Goal: Information Seeking & Learning: Learn about a topic

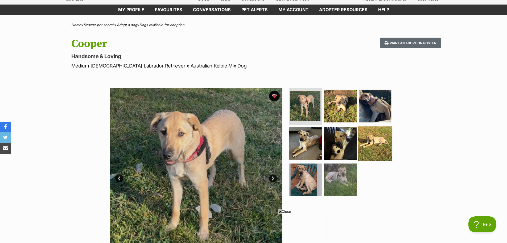
scroll to position [53, 0]
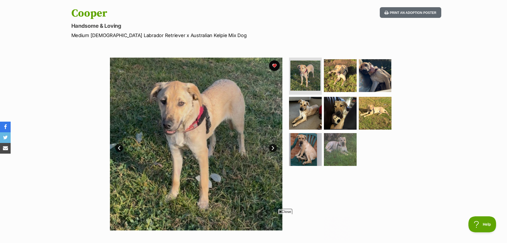
click at [229, 125] on img at bounding box center [196, 144] width 173 height 173
click at [273, 147] on link "Next" at bounding box center [273, 148] width 8 height 8
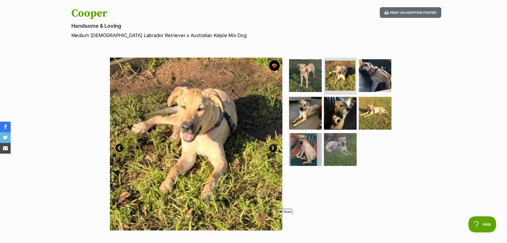
click at [273, 147] on link "Next" at bounding box center [273, 148] width 8 height 8
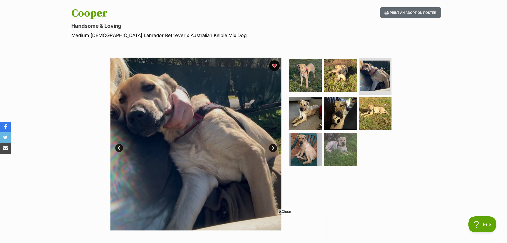
click at [273, 147] on link "Next" at bounding box center [273, 148] width 8 height 8
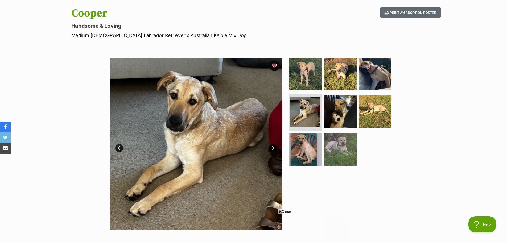
click at [273, 147] on link "Next" at bounding box center [273, 148] width 8 height 8
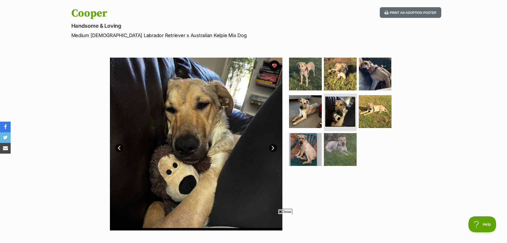
click at [274, 148] on link "Next" at bounding box center [273, 148] width 8 height 8
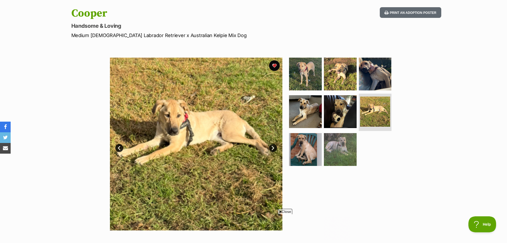
click at [274, 148] on link "Next" at bounding box center [273, 148] width 8 height 8
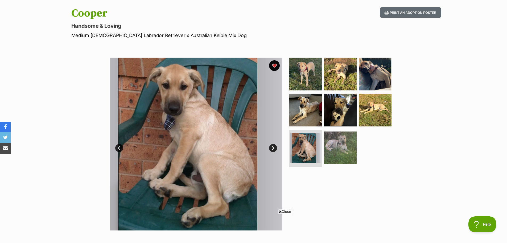
click at [274, 148] on link "Next" at bounding box center [273, 148] width 8 height 8
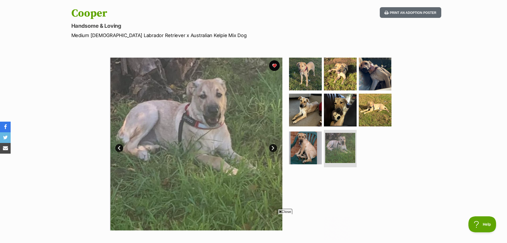
click at [274, 148] on link "Next" at bounding box center [273, 148] width 8 height 8
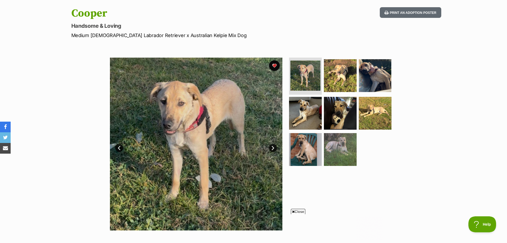
scroll to position [0, 0]
click at [340, 109] on img at bounding box center [340, 113] width 34 height 34
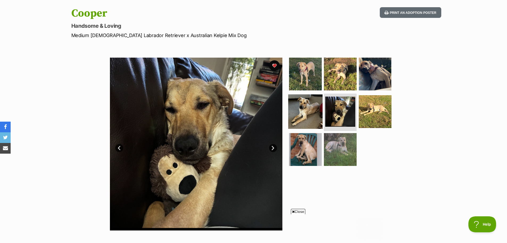
click at [310, 111] on img at bounding box center [306, 111] width 34 height 34
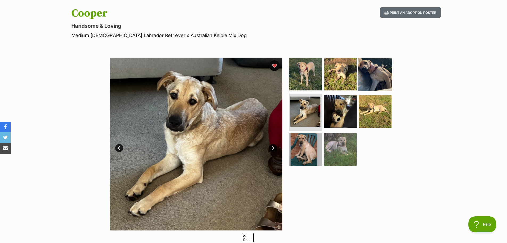
click at [377, 70] on img at bounding box center [375, 73] width 34 height 34
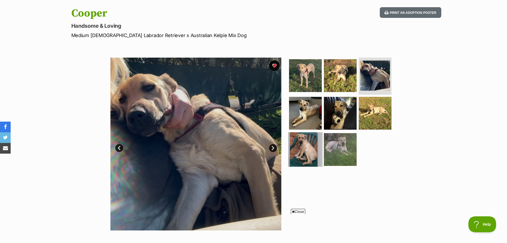
click at [299, 156] on img at bounding box center [306, 149] width 34 height 34
